Goal: Information Seeking & Learning: Learn about a topic

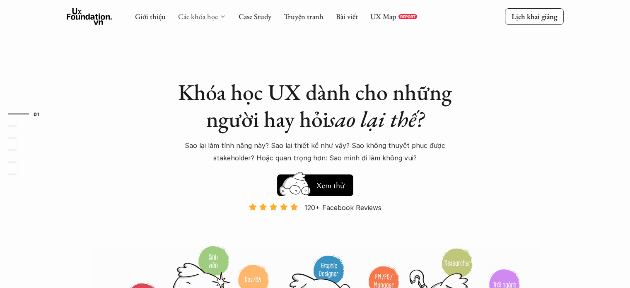
click at [215, 17] on link "Các khóa học" at bounding box center [198, 17] width 40 height 10
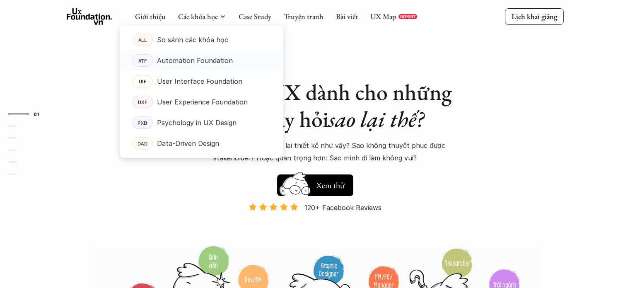
click at [188, 63] on p "Automation Foundation" at bounding box center [195, 60] width 76 height 12
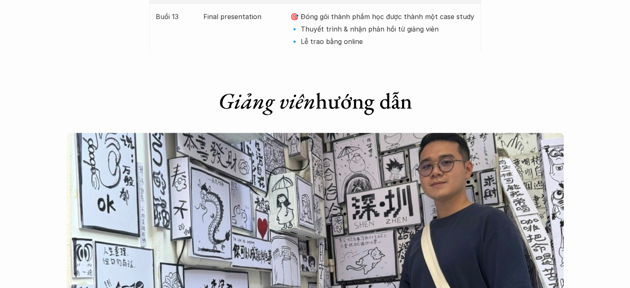
scroll to position [1947, 0]
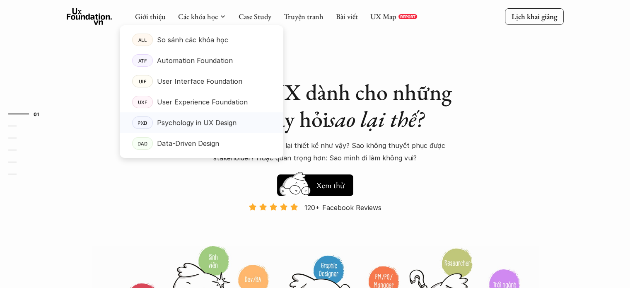
click at [195, 124] on p "Psychology in UX Design" at bounding box center [197, 122] width 80 height 12
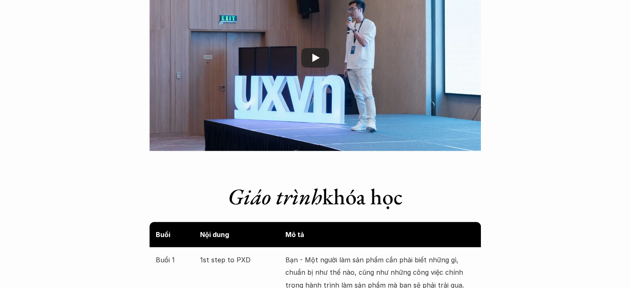
scroll to position [1367, 0]
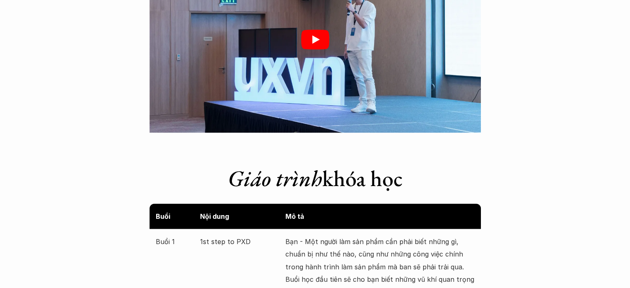
click at [323, 46] on icon "Play" at bounding box center [315, 39] width 28 height 20
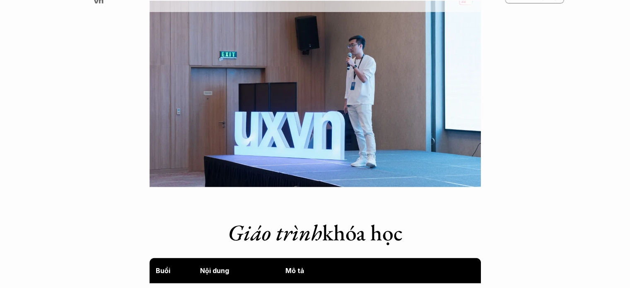
scroll to position [1284, 0]
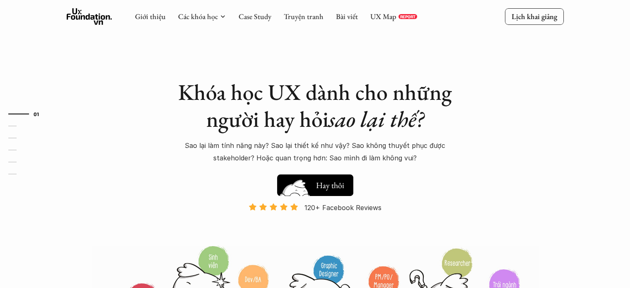
click at [331, 186] on h5 "Xem thử" at bounding box center [330, 184] width 29 height 12
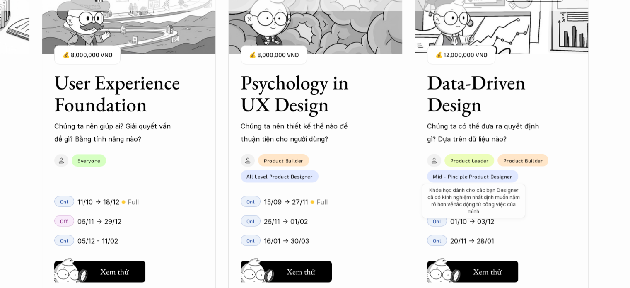
scroll to position [1126, 0]
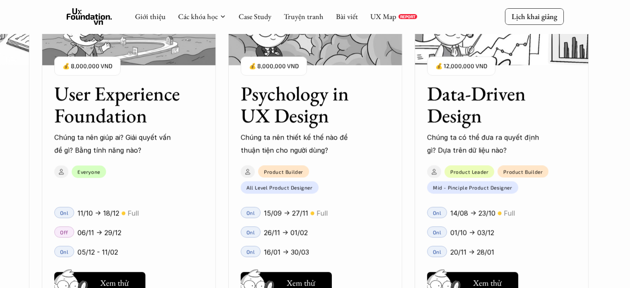
click at [245, 234] on div "Onl" at bounding box center [251, 231] width 20 height 11
click at [255, 233] on div "Onl" at bounding box center [251, 231] width 20 height 11
click at [335, 117] on h3 "Psychology in UX Design" at bounding box center [305, 104] width 128 height 44
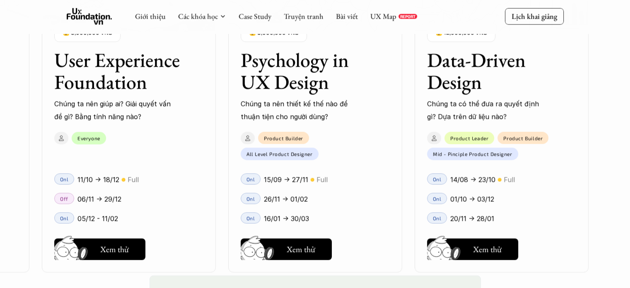
scroll to position [1250, 0]
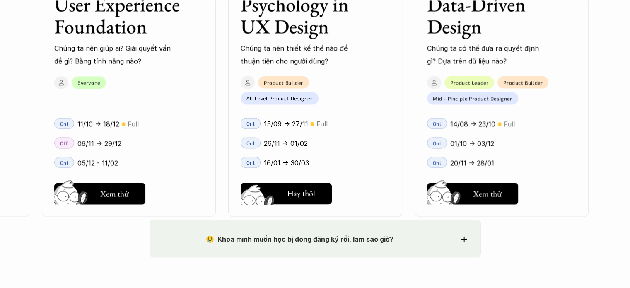
click at [295, 202] on button "Hay thôi Xem thử" at bounding box center [286, 194] width 91 height 22
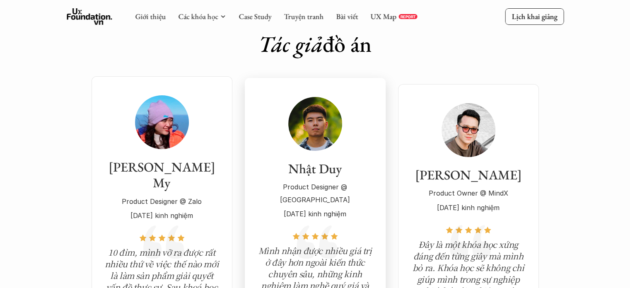
scroll to position [2817, 0]
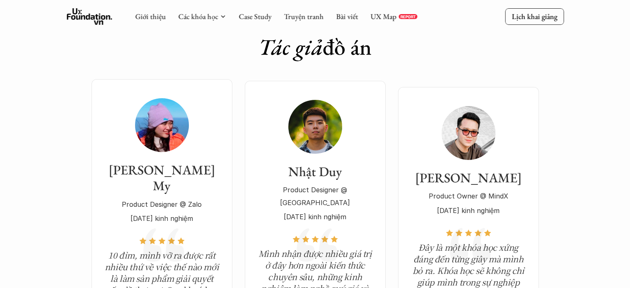
click at [84, 19] on use at bounding box center [90, 16] width 46 height 17
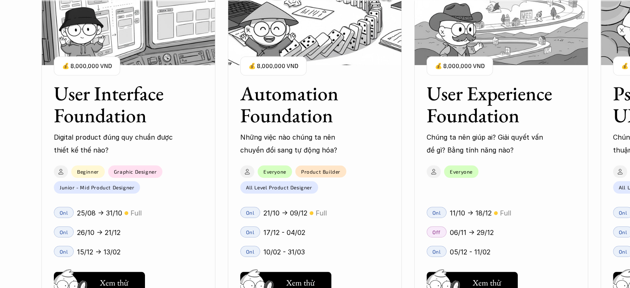
scroll to position [911, 0]
